Goal: Task Accomplishment & Management: Manage account settings

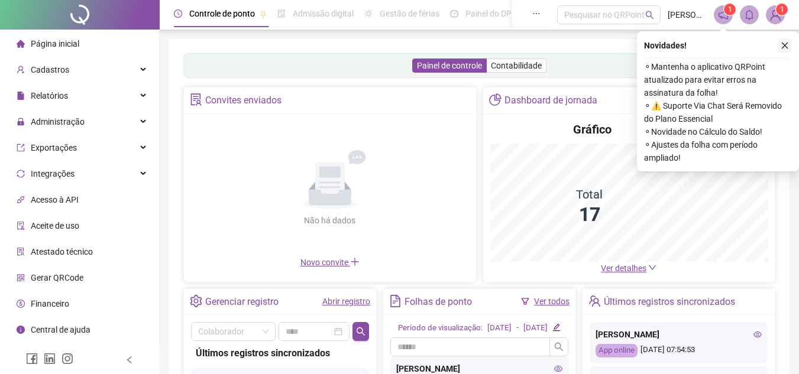
click at [784, 43] on icon "close" at bounding box center [785, 45] width 8 height 8
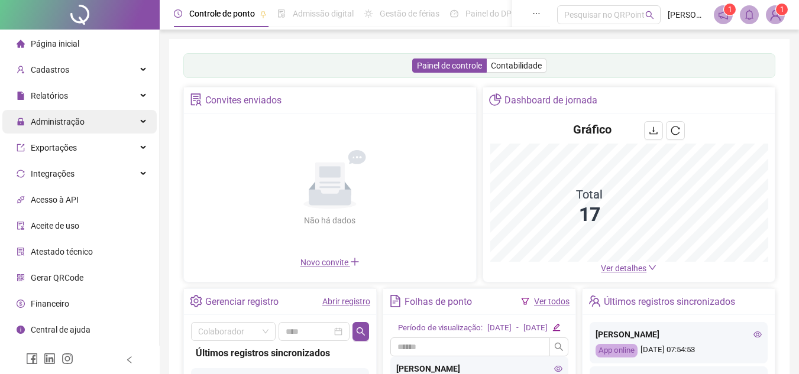
click at [47, 117] on span "Administração" at bounding box center [58, 121] width 54 height 9
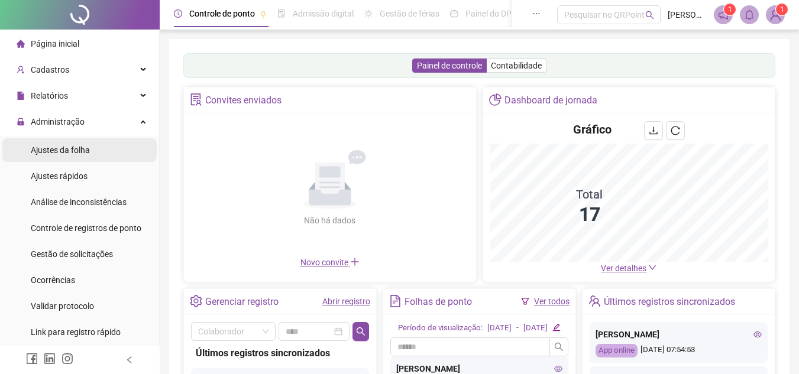
click at [67, 139] on div "Ajustes da folha" at bounding box center [60, 150] width 59 height 24
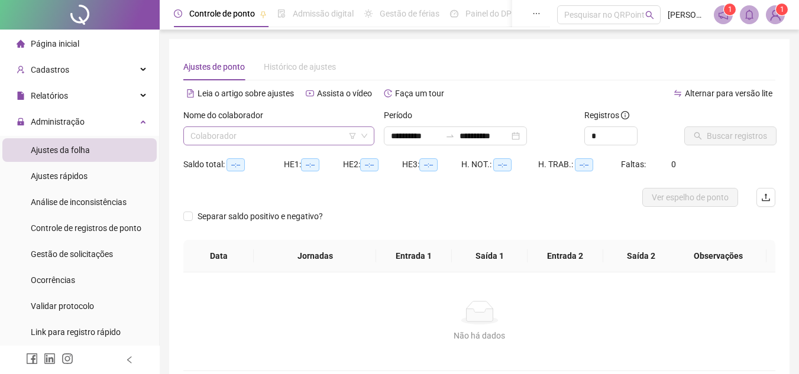
type input "**********"
click at [292, 142] on input "search" at bounding box center [273, 136] width 166 height 18
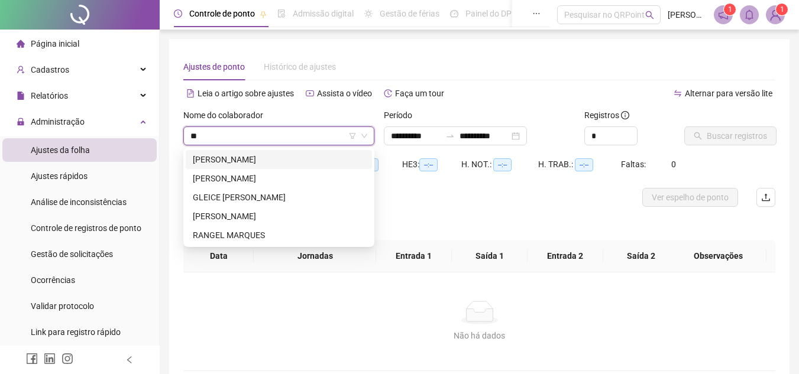
type input "***"
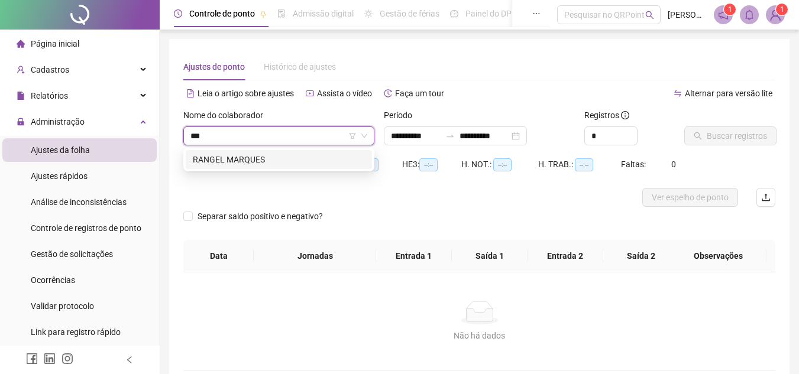
click at [283, 154] on div "RANGEL MARQUES" at bounding box center [279, 159] width 172 height 13
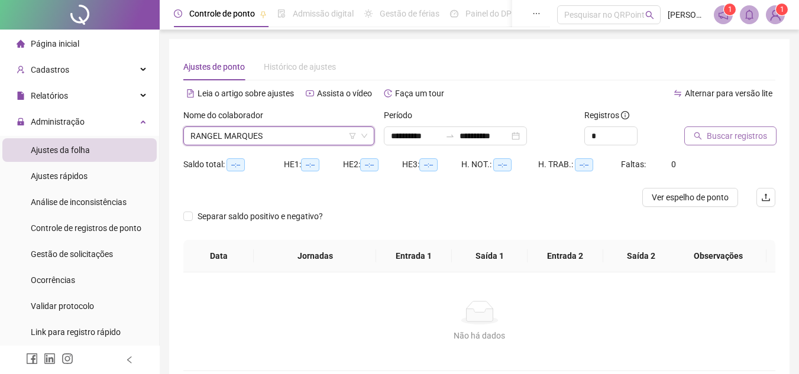
click at [700, 136] on icon "search" at bounding box center [698, 136] width 8 height 8
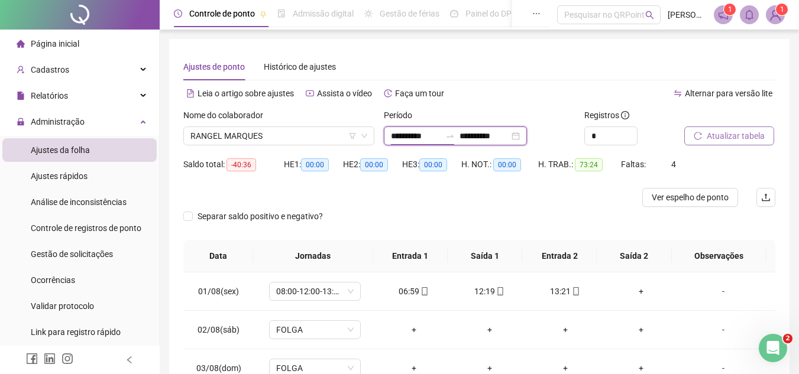
click at [405, 132] on input "**********" at bounding box center [416, 136] width 50 height 13
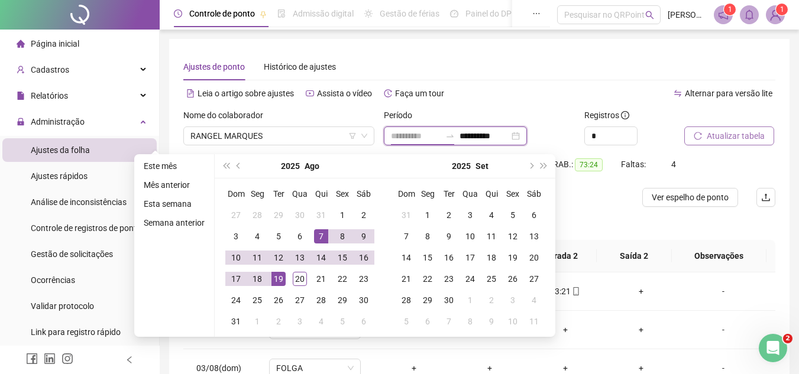
type input "**********"
click at [315, 234] on div "7" at bounding box center [321, 237] width 14 height 14
type input "**********"
click at [298, 275] on div "20" at bounding box center [300, 279] width 14 height 14
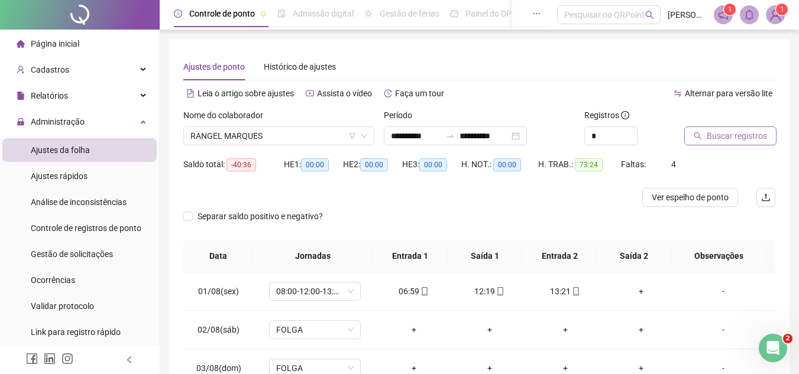
click at [722, 137] on span "Buscar registros" at bounding box center [737, 136] width 60 height 13
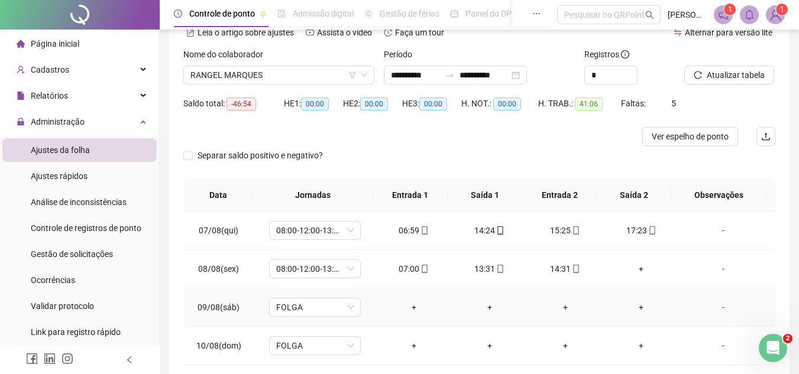
scroll to position [38, 0]
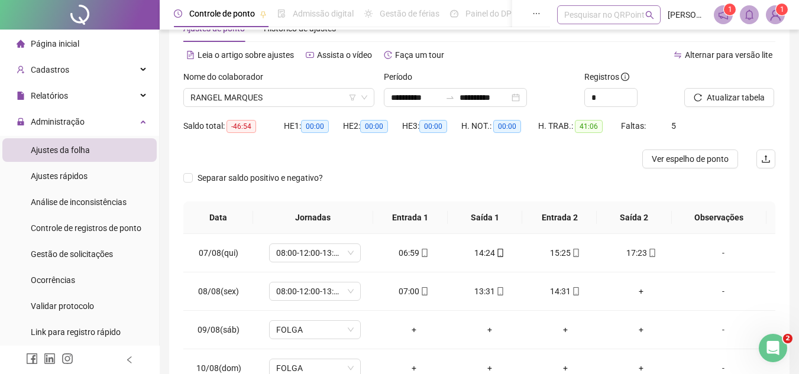
click at [592, 23] on div "Pesquisar no QRPoint" at bounding box center [609, 14] width 104 height 19
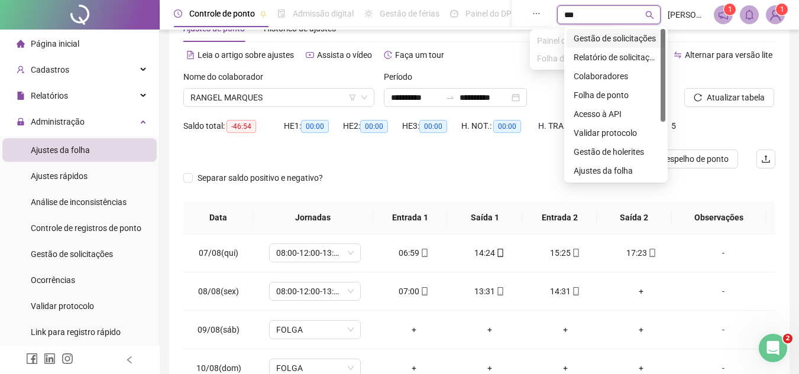
type input "****"
click at [612, 37] on div "Gestão de solicitações" at bounding box center [616, 38] width 85 height 13
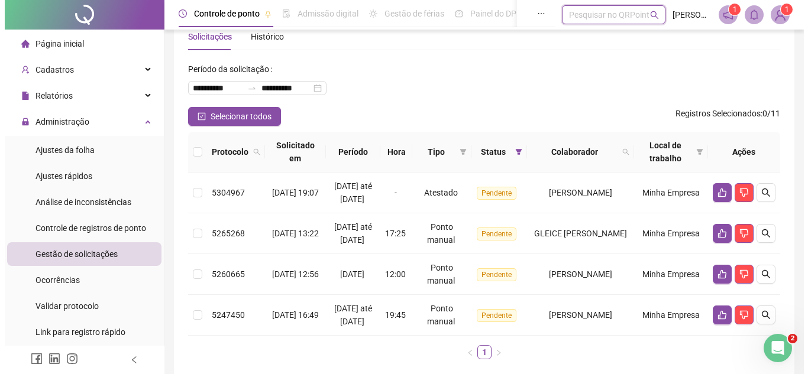
scroll to position [59, 0]
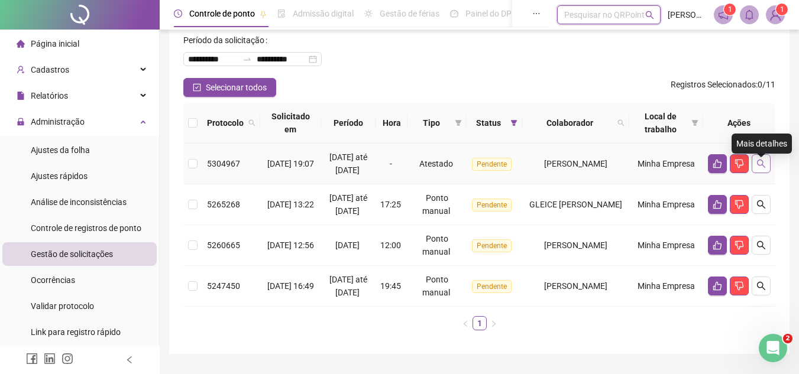
click at [762, 169] on icon "search" at bounding box center [761, 163] width 9 height 9
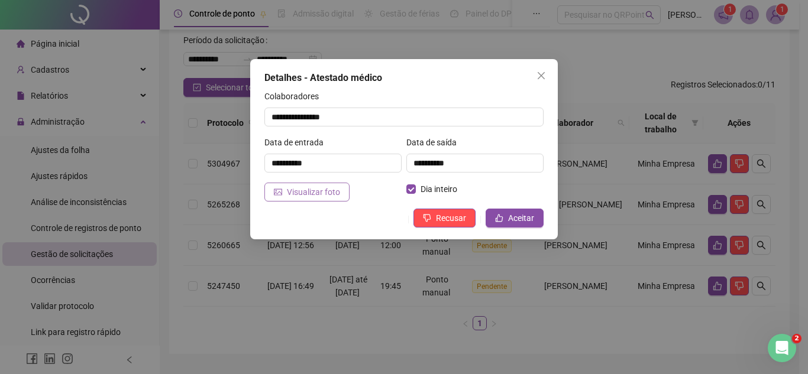
click at [334, 189] on span "Visualizar foto" at bounding box center [313, 192] width 53 height 13
click at [540, 66] on button "Close" at bounding box center [541, 75] width 19 height 19
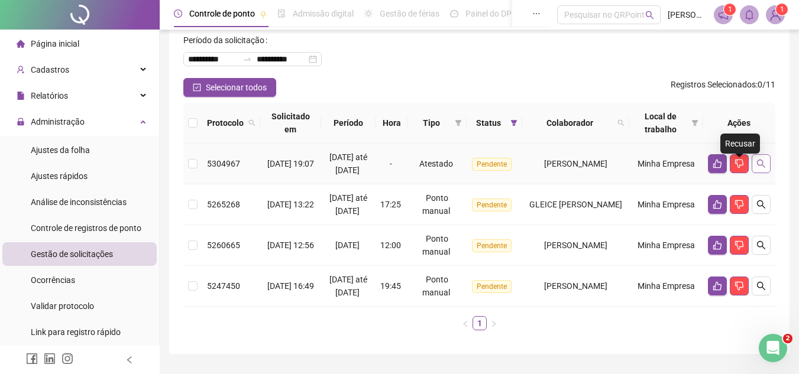
click at [767, 170] on button "button" at bounding box center [761, 163] width 19 height 19
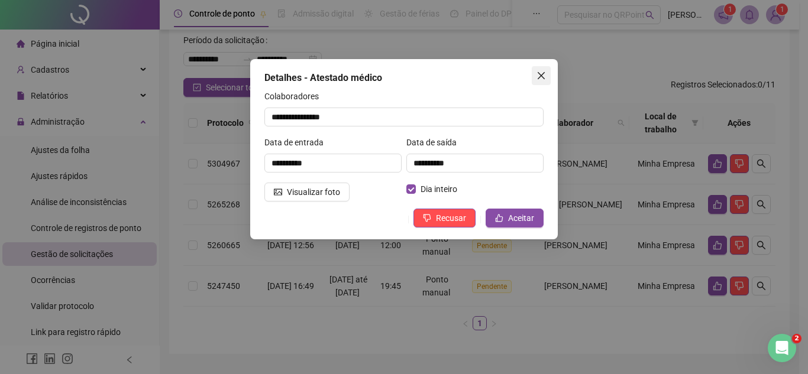
click at [540, 75] on icon "close" at bounding box center [541, 75] width 7 height 7
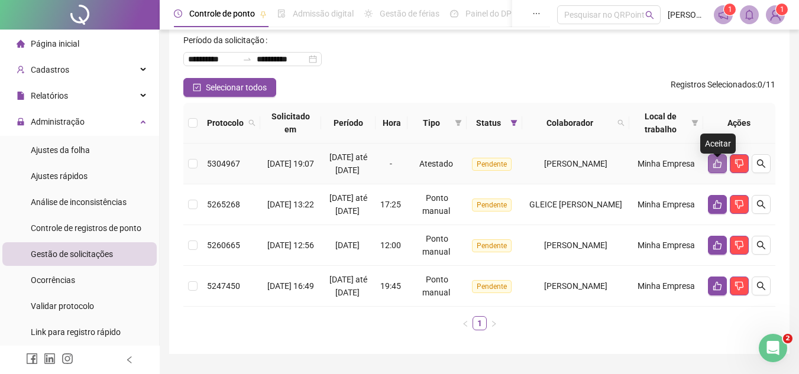
click at [717, 169] on icon "like" at bounding box center [717, 163] width 9 height 9
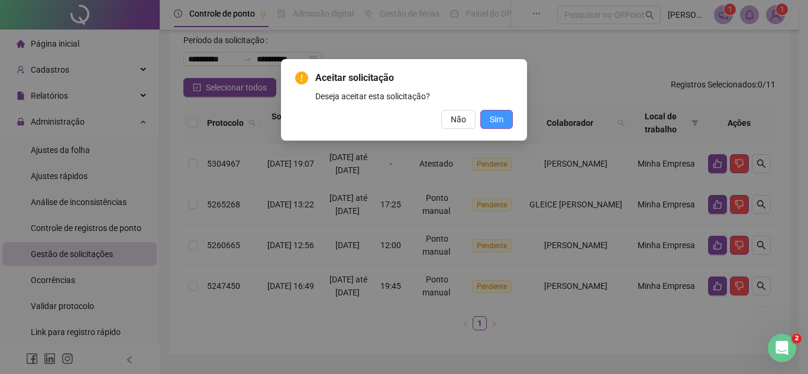
click at [489, 122] on button "Sim" at bounding box center [496, 119] width 33 height 19
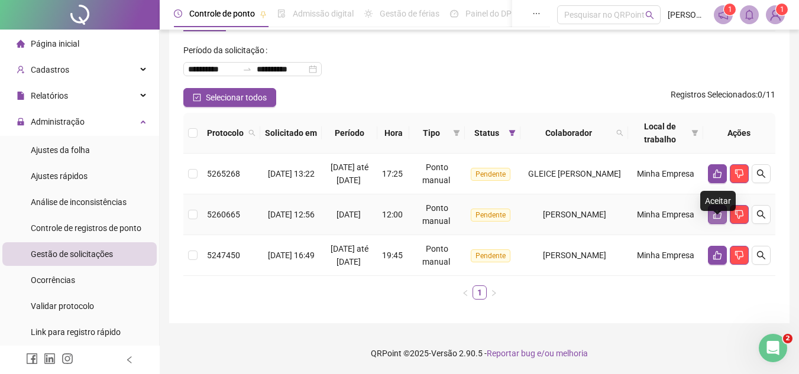
click at [719, 219] on icon "like" at bounding box center [717, 214] width 9 height 9
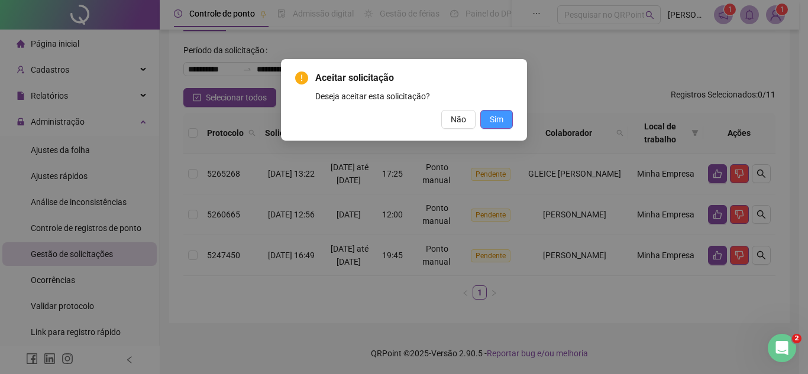
click at [507, 120] on button "Sim" at bounding box center [496, 119] width 33 height 19
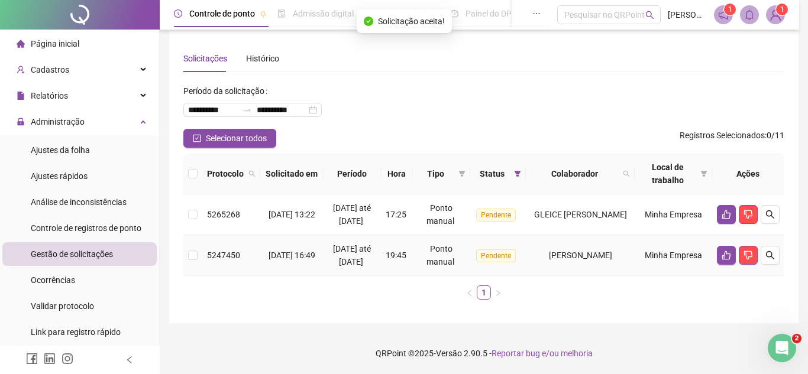
scroll to position [34, 0]
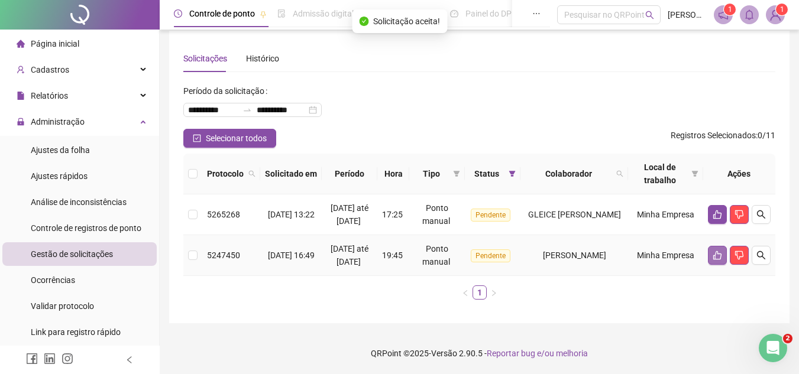
click at [720, 251] on icon "like" at bounding box center [717, 255] width 9 height 9
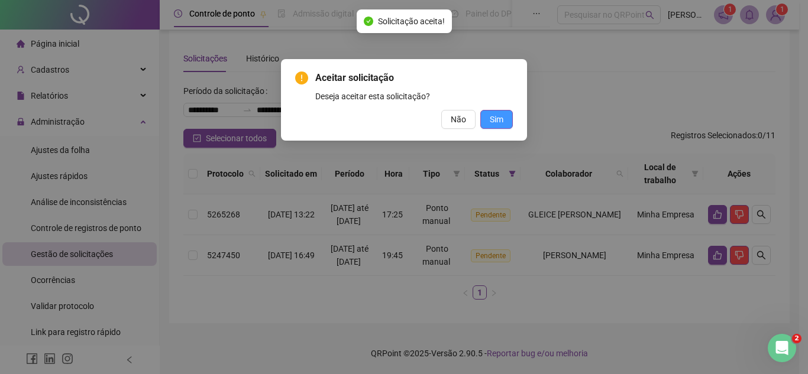
click at [509, 119] on button "Sim" at bounding box center [496, 119] width 33 height 19
click at [495, 114] on div "Aceitar solicitação Deseja aceitar esta solicitação? Não Sim" at bounding box center [404, 187] width 808 height 374
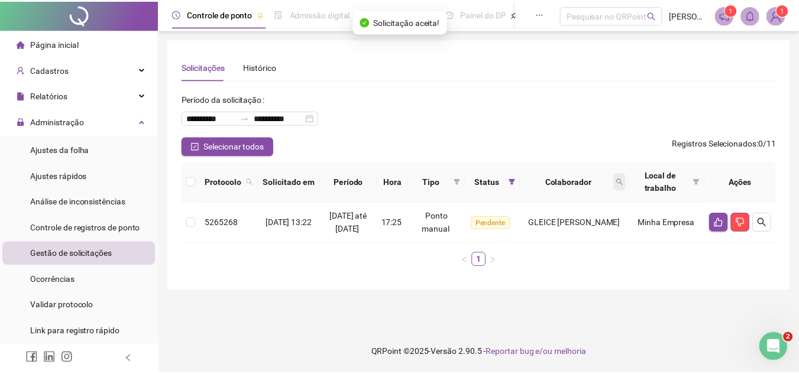
scroll to position [0, 0]
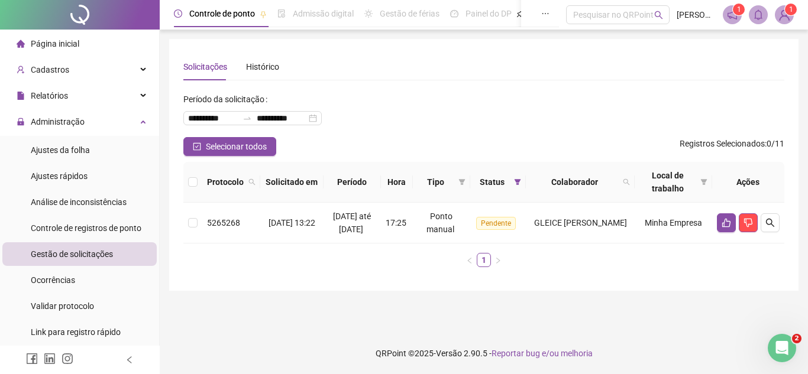
click at [96, 251] on span "Gestão de solicitações" at bounding box center [72, 254] width 82 height 9
click at [96, 118] on div "Administração" at bounding box center [79, 122] width 154 height 24
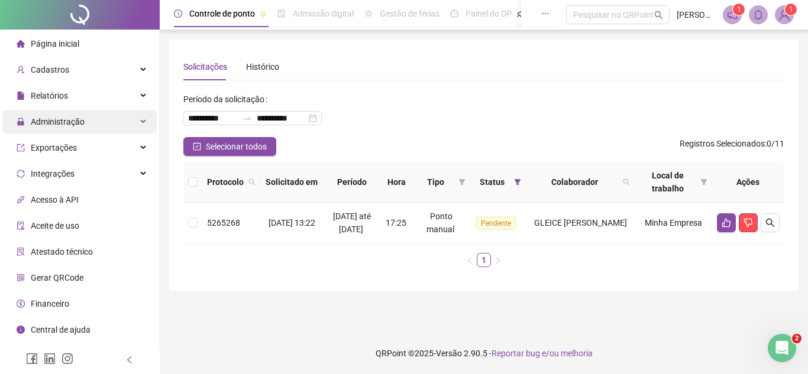
click at [91, 130] on div "Administração" at bounding box center [79, 122] width 154 height 24
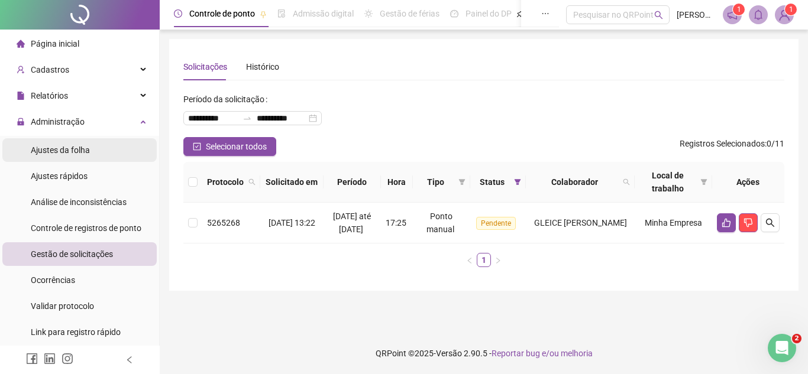
click at [81, 155] on span "Ajustes da folha" at bounding box center [60, 150] width 59 height 9
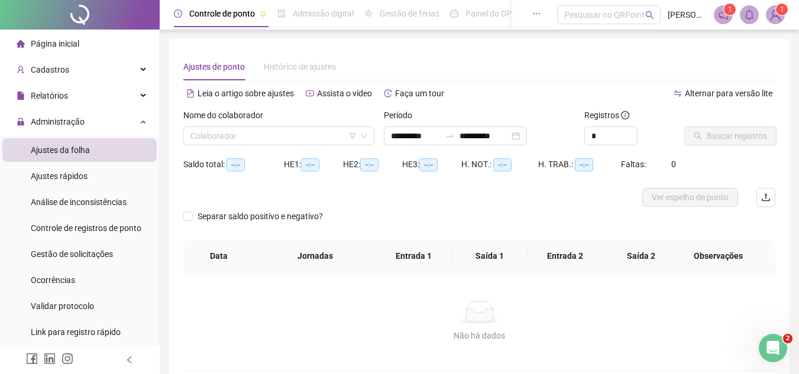
click at [257, 146] on div "Nome do colaborador Colaborador" at bounding box center [279, 132] width 201 height 46
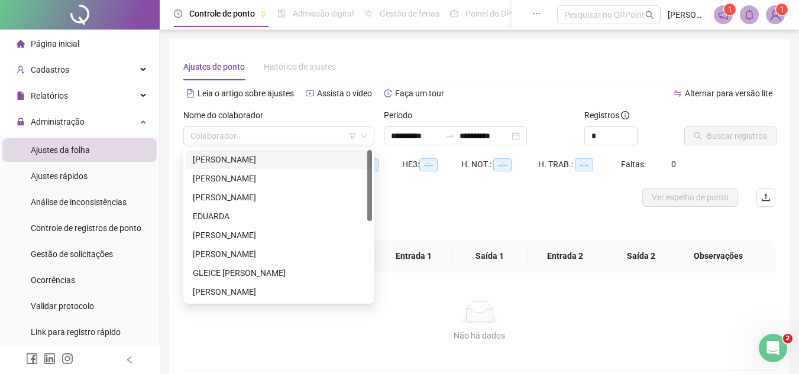
click at [264, 154] on div "[PERSON_NAME]" at bounding box center [279, 159] width 172 height 13
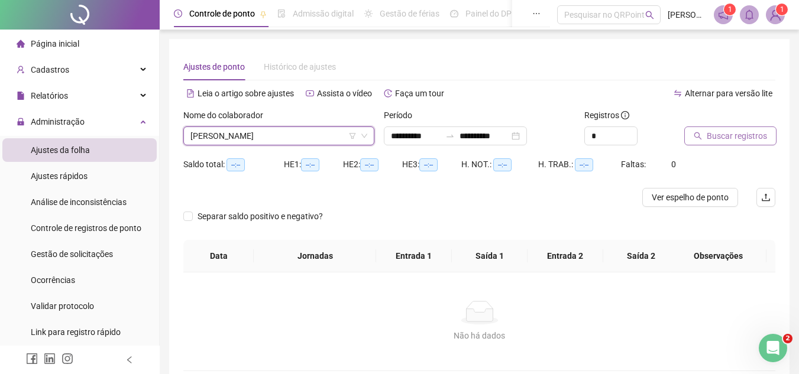
click at [726, 132] on span "Buscar registros" at bounding box center [737, 136] width 60 height 13
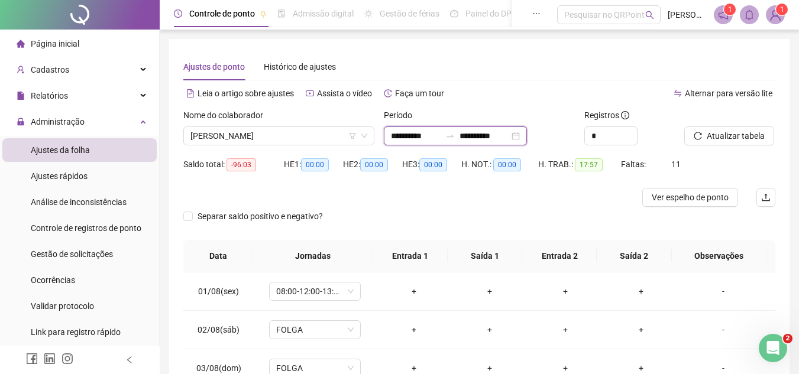
click at [489, 140] on input "**********" at bounding box center [485, 136] width 50 height 13
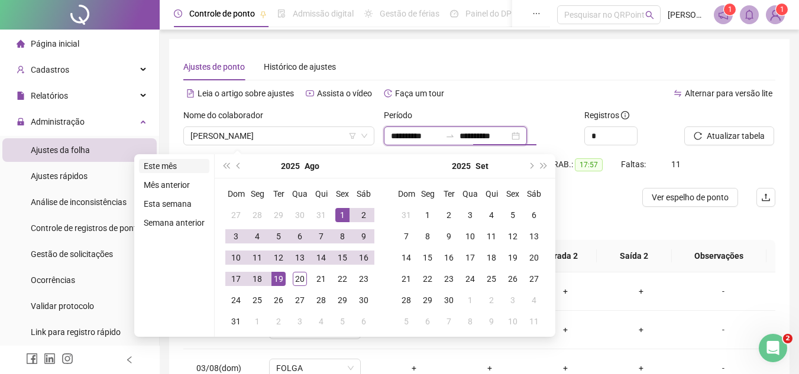
type input "**********"
click at [186, 167] on li "Este mês" at bounding box center [174, 166] width 70 height 14
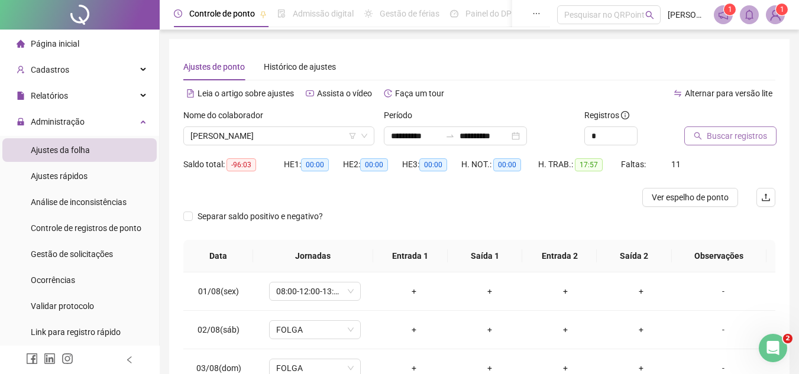
click at [741, 137] on span "Buscar registros" at bounding box center [737, 136] width 60 height 13
click at [345, 134] on span "[PERSON_NAME]" at bounding box center [278, 136] width 177 height 18
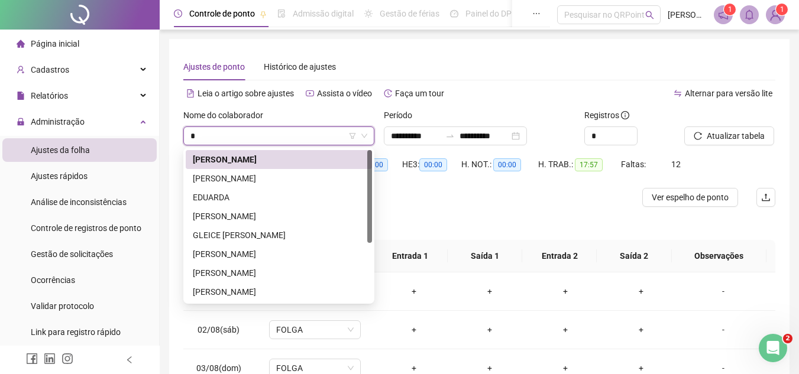
type input "**"
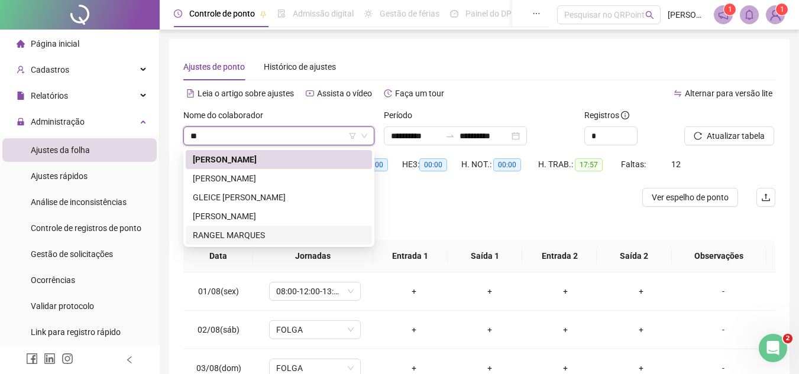
click at [270, 236] on div "RANGEL MARQUES" at bounding box center [279, 235] width 172 height 13
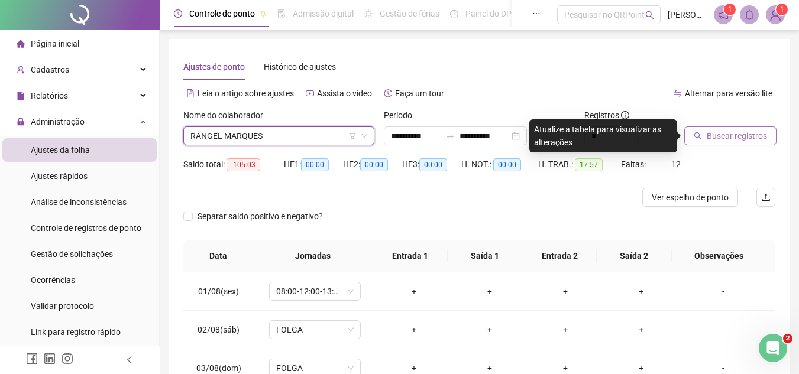
click at [728, 135] on span "Buscar registros" at bounding box center [737, 136] width 60 height 13
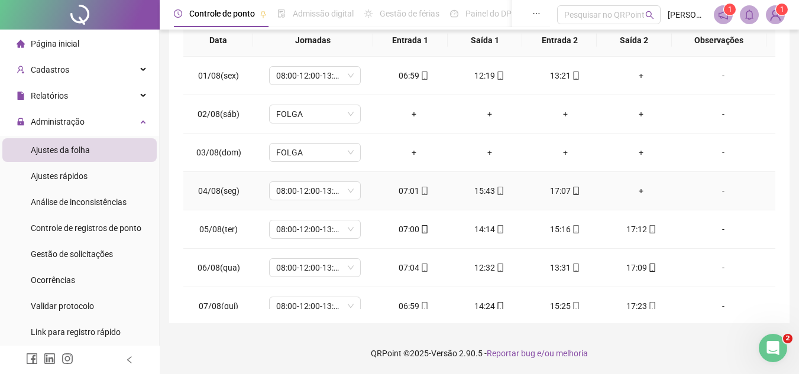
click at [633, 195] on div "+" at bounding box center [641, 191] width 57 height 13
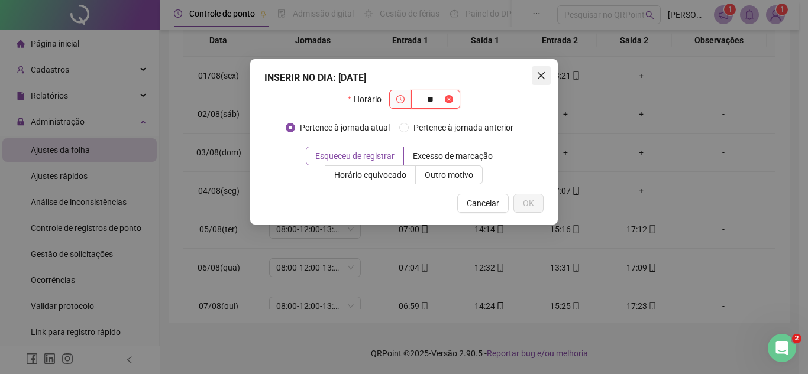
type input "**"
click at [536, 73] on span "Close" at bounding box center [541, 75] width 19 height 9
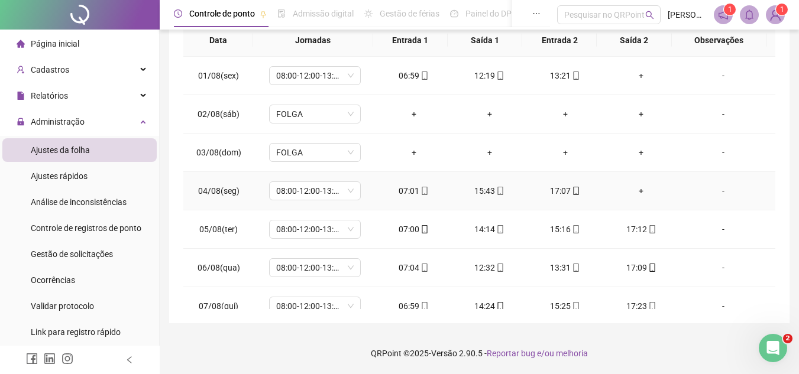
click at [634, 188] on div "+" at bounding box center [641, 191] width 57 height 13
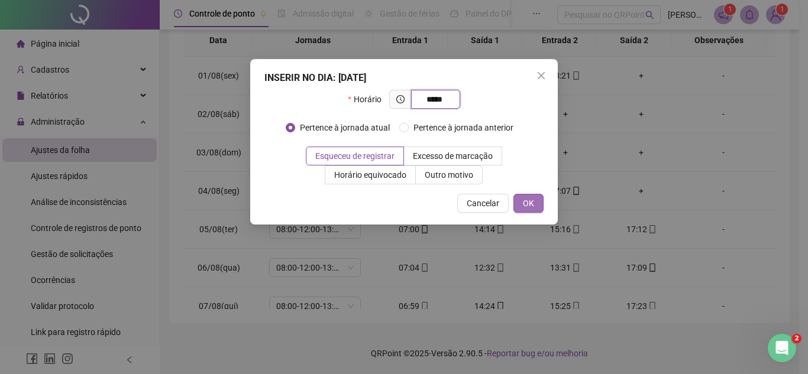
type input "*****"
click at [531, 199] on span "OK" at bounding box center [528, 203] width 11 height 13
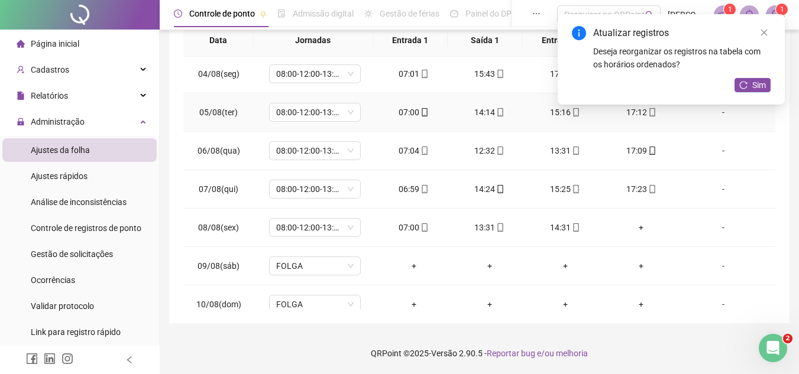
scroll to position [118, 0]
click at [755, 85] on span "Sim" at bounding box center [759, 85] width 14 height 13
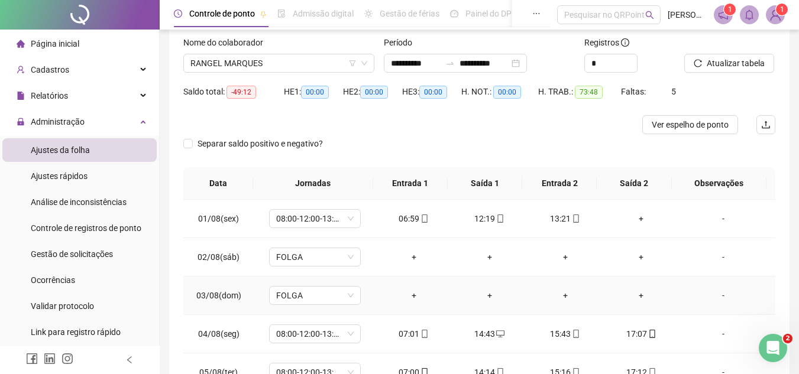
scroll to position [0, 0]
